Goal: Find specific page/section: Find specific page/section

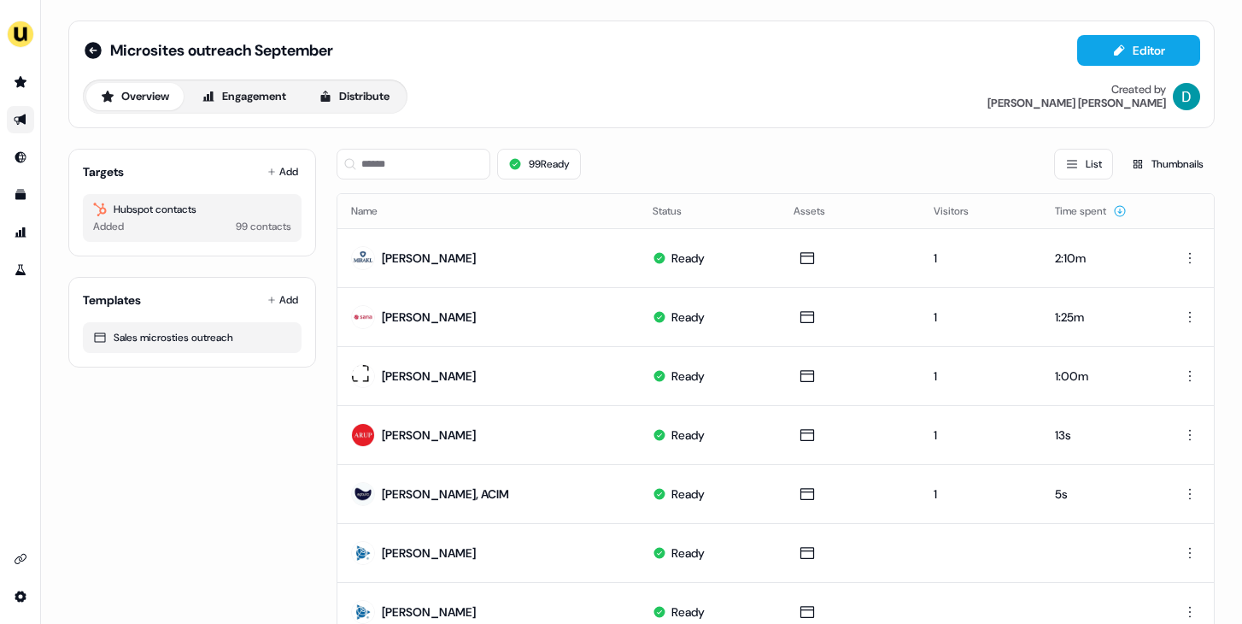
scroll to position [102, 0]
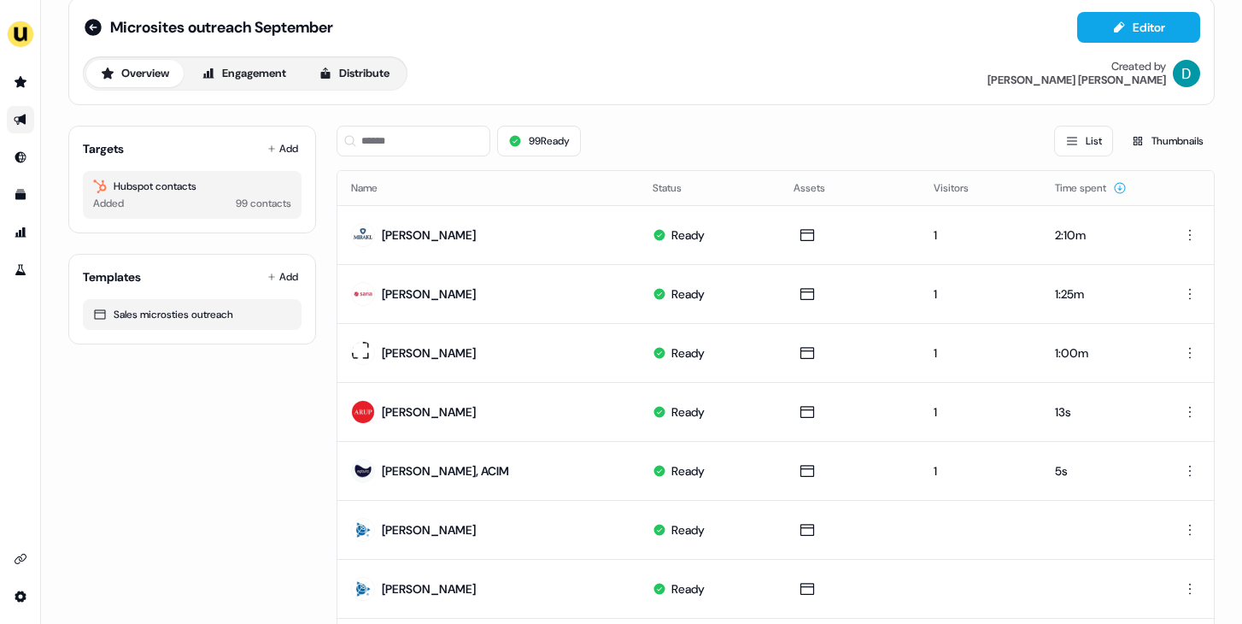
scroll to position [22, 0]
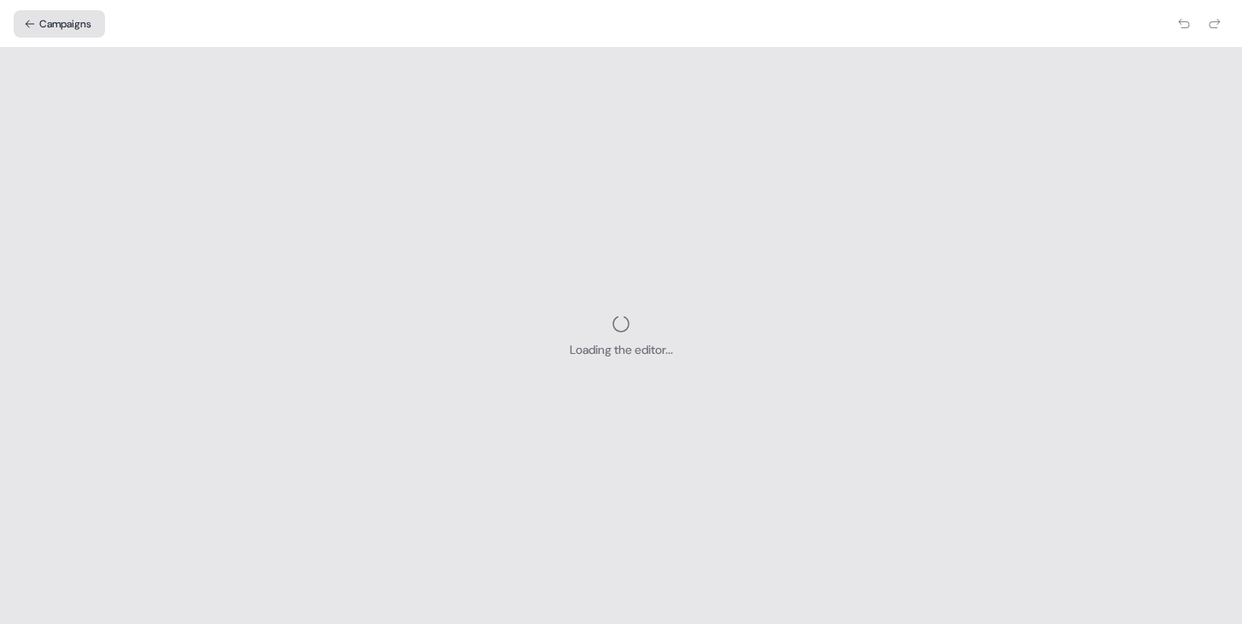
click at [60, 14] on button "Campaigns" at bounding box center [59, 23] width 91 height 27
